Goal: Task Accomplishment & Management: Manage account settings

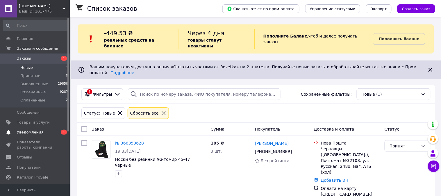
click at [48, 133] on span "Уведомления" at bounding box center [35, 132] width 37 height 5
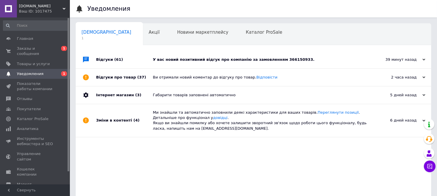
click at [192, 56] on div "У вас новий позитивний відгук про компанію за замовленням 366150933." at bounding box center [260, 59] width 214 height 17
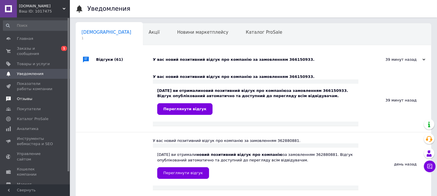
click at [35, 94] on link "Отзывы" at bounding box center [36, 99] width 72 height 10
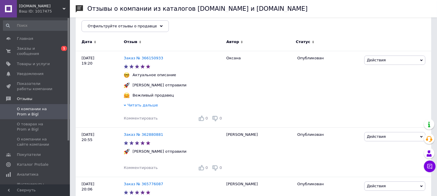
scroll to position [86, 0]
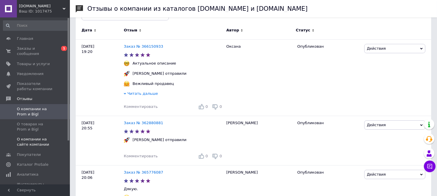
click at [29, 137] on span "О компании на сайте компании" at bounding box center [35, 142] width 37 height 10
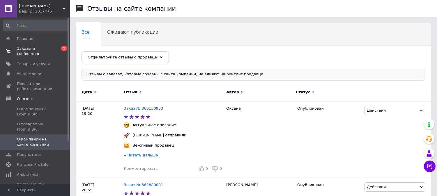
click at [44, 49] on span "Заказы и сообщения" at bounding box center [35, 51] width 37 height 10
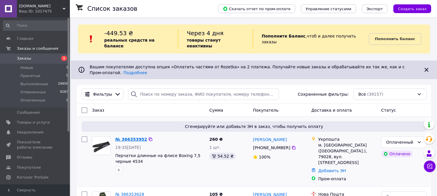
click at [137, 137] on link "№ 366353952" at bounding box center [131, 139] width 32 height 5
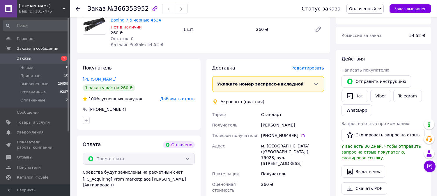
scroll to position [138, 0]
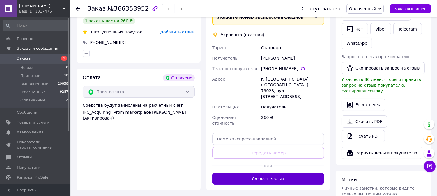
click at [262, 173] on button "Создать ярлык" at bounding box center [268, 179] width 112 height 12
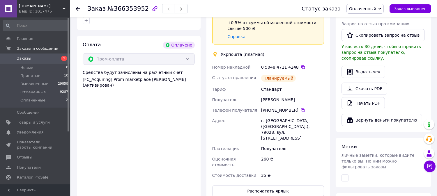
scroll to position [172, 0]
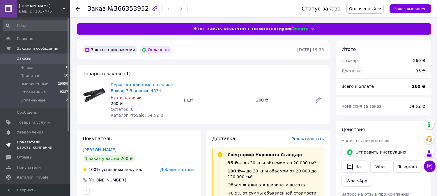
click at [40, 141] on span "Показатели работы компании" at bounding box center [35, 145] width 37 height 10
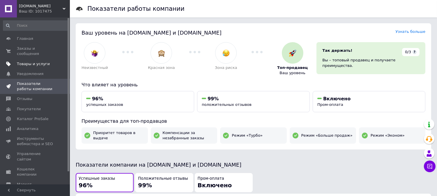
click at [40, 61] on span "Товары и услуги" at bounding box center [33, 63] width 33 height 5
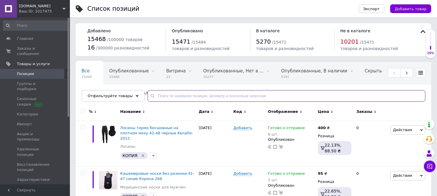
click at [159, 94] on input "text" at bounding box center [286, 96] width 278 height 12
type input "y"
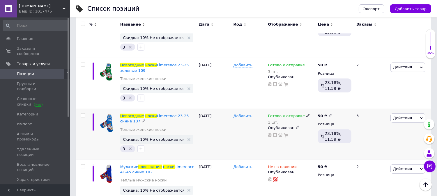
scroll to position [517, 0]
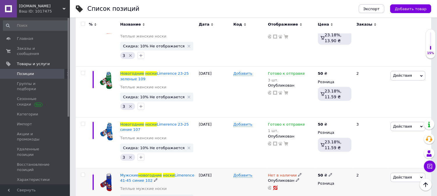
type input "носки новогодние"
click at [85, 173] on div at bounding box center [83, 175] width 12 height 4
click at [83, 173] on input "checkbox" at bounding box center [83, 175] width 4 height 4
checkbox input "true"
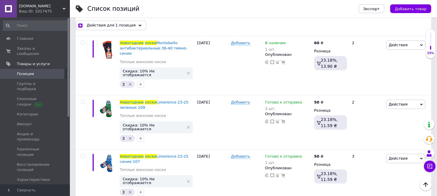
scroll to position [517, 0]
click at [83, 150] on div at bounding box center [82, 177] width 13 height 54
click at [80, 154] on div at bounding box center [83, 156] width 12 height 4
checkbox input "true"
click at [83, 100] on input "checkbox" at bounding box center [83, 102] width 4 height 4
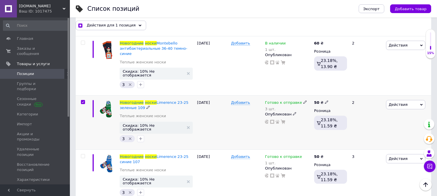
checkbox input "true"
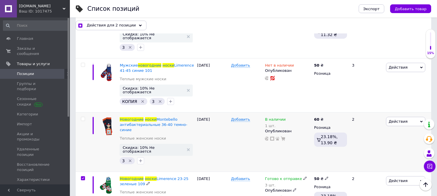
scroll to position [431, 0]
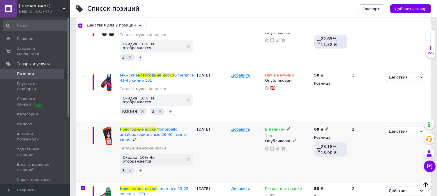
click at [82, 127] on span at bounding box center [83, 129] width 4 height 4
click at [82, 127] on input "checkbox" at bounding box center [83, 129] width 4 height 4
checkbox input "true"
click at [80, 73] on div at bounding box center [83, 75] width 12 height 4
checkbox input "true"
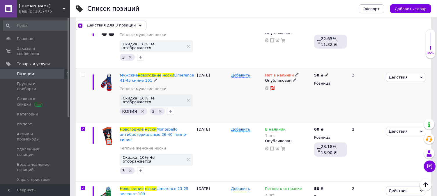
click at [81, 73] on input "checkbox" at bounding box center [83, 75] width 4 height 4
checkbox input "true"
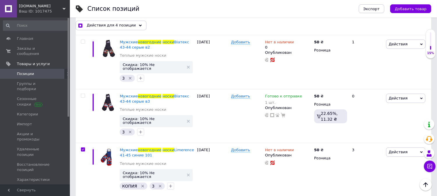
scroll to position [344, 0]
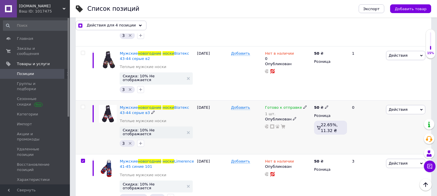
click at [82, 100] on div at bounding box center [82, 127] width 13 height 54
checkbox input "true"
click at [82, 105] on input "checkbox" at bounding box center [83, 107] width 4 height 4
checkbox input "true"
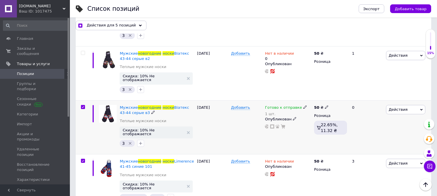
scroll to position [258, 0]
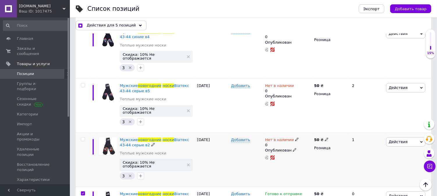
click at [85, 137] on span at bounding box center [83, 139] width 4 height 4
click at [85, 138] on input "checkbox" at bounding box center [83, 140] width 4 height 4
checkbox input "true"
click at [80, 83] on div at bounding box center [83, 85] width 12 height 4
checkbox input "true"
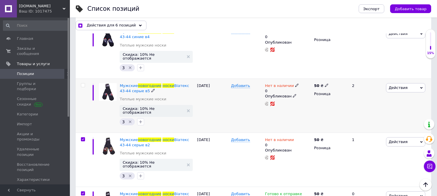
click at [81, 83] on input "checkbox" at bounding box center [83, 85] width 4 height 4
checkbox input "true"
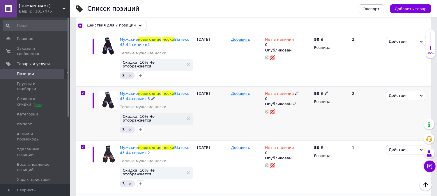
scroll to position [172, 0]
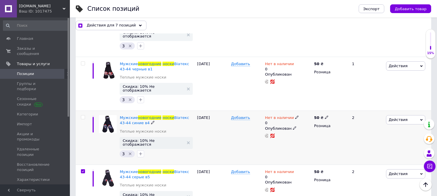
click at [85, 115] on div at bounding box center [83, 117] width 12 height 4
checkbox input "true"
click at [83, 115] on input "checkbox" at bounding box center [83, 117] width 4 height 4
checkbox input "true"
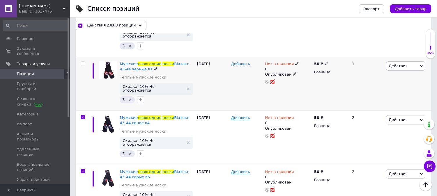
click at [81, 62] on input "checkbox" at bounding box center [83, 64] width 4 height 4
checkbox input "true"
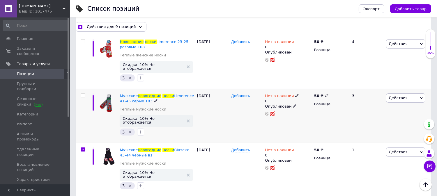
click at [81, 94] on input "checkbox" at bounding box center [83, 96] width 4 height 4
checkbox input "true"
click at [82, 41] on input "checkbox" at bounding box center [83, 42] width 4 height 4
checkbox input "true"
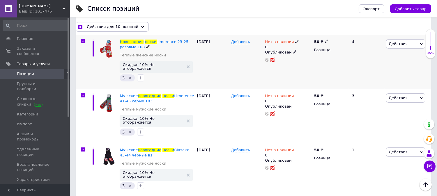
checkbox input "true"
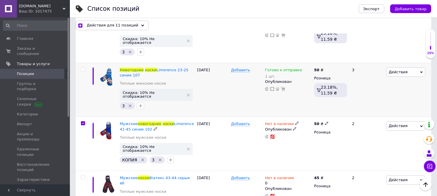
scroll to position [517, 0]
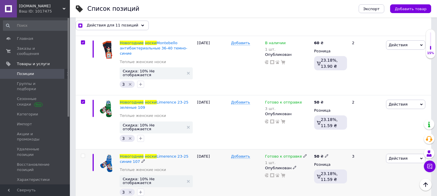
click at [82, 154] on input "checkbox" at bounding box center [83, 156] width 4 height 4
checkbox input "true"
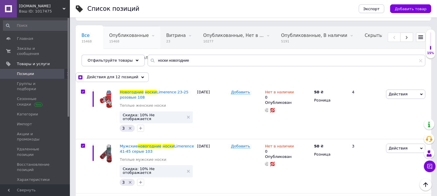
scroll to position [0, 0]
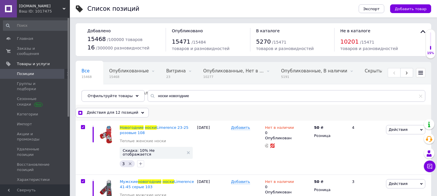
click at [104, 111] on span "Действия для 12 позиций" at bounding box center [112, 112] width 51 height 5
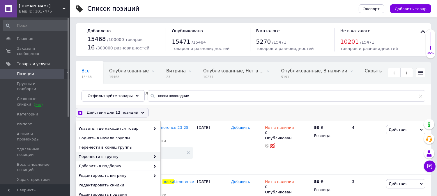
click at [112, 157] on span "Перенести в группу" at bounding box center [115, 156] width 72 height 5
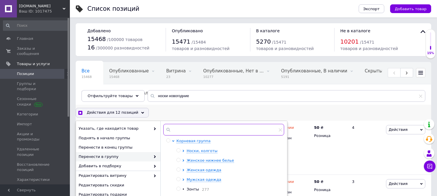
checkbox input "true"
click at [178, 133] on input "text" at bounding box center [223, 130] width 121 height 12
type input "н"
checkbox input "true"
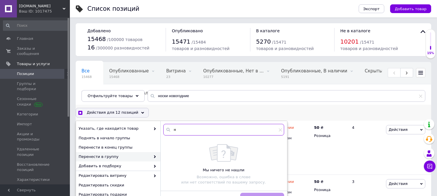
type input "но"
checkbox input "true"
type input "ново"
checkbox input "true"
type input "новог"
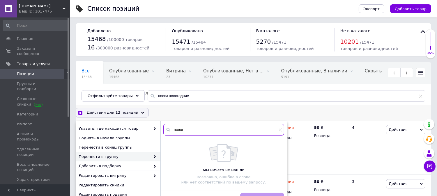
checkbox input "true"
type input "нового"
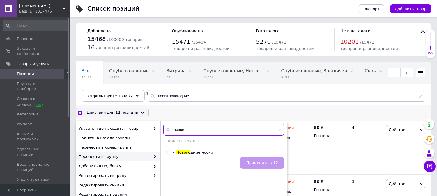
checkbox input "true"
type input "новогод"
checkbox input "true"
type input "новогодн"
checkbox input "true"
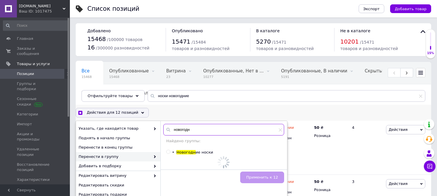
type input "новогодн"
click at [179, 154] on span "Новогодн" at bounding box center [185, 152] width 19 height 4
checkbox input "true"
radio input "true"
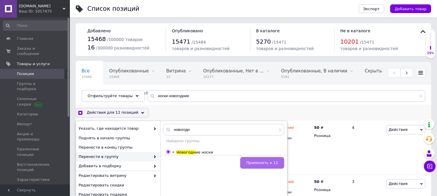
checkbox input "true"
click at [283, 167] on button "Применить к 12" at bounding box center [262, 163] width 44 height 12
checkbox input "false"
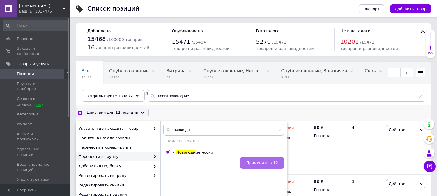
checkbox input "false"
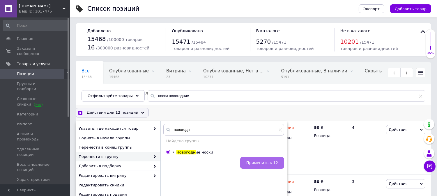
checkbox input "false"
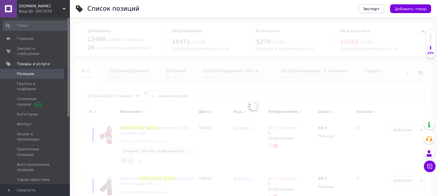
click at [272, 163] on div at bounding box center [253, 106] width 367 height 179
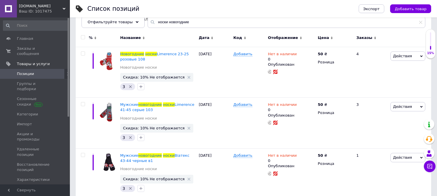
scroll to position [86, 0]
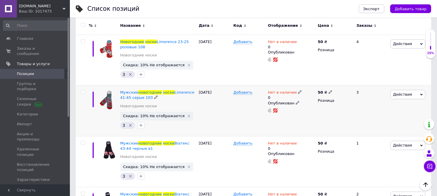
click at [405, 94] on span "Действия" at bounding box center [402, 94] width 19 height 4
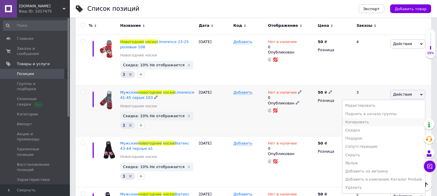
click at [375, 121] on li "Копировать" at bounding box center [383, 122] width 83 height 8
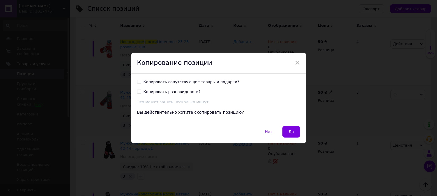
scroll to position [63, 0]
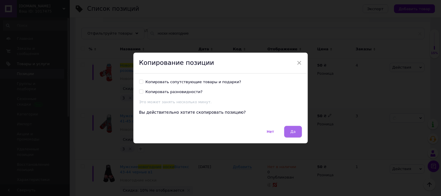
click at [288, 133] on button "Да" at bounding box center [293, 132] width 17 height 12
